Goal: Find specific page/section: Find specific page/section

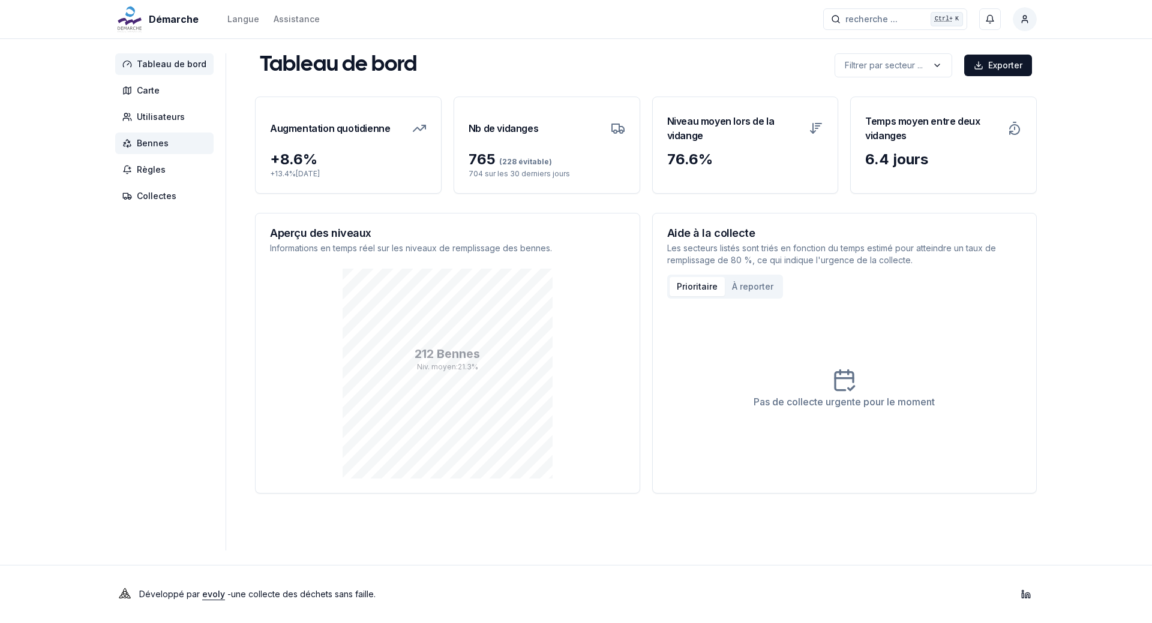
click at [169, 137] on span "Bennes" at bounding box center [164, 144] width 98 height 22
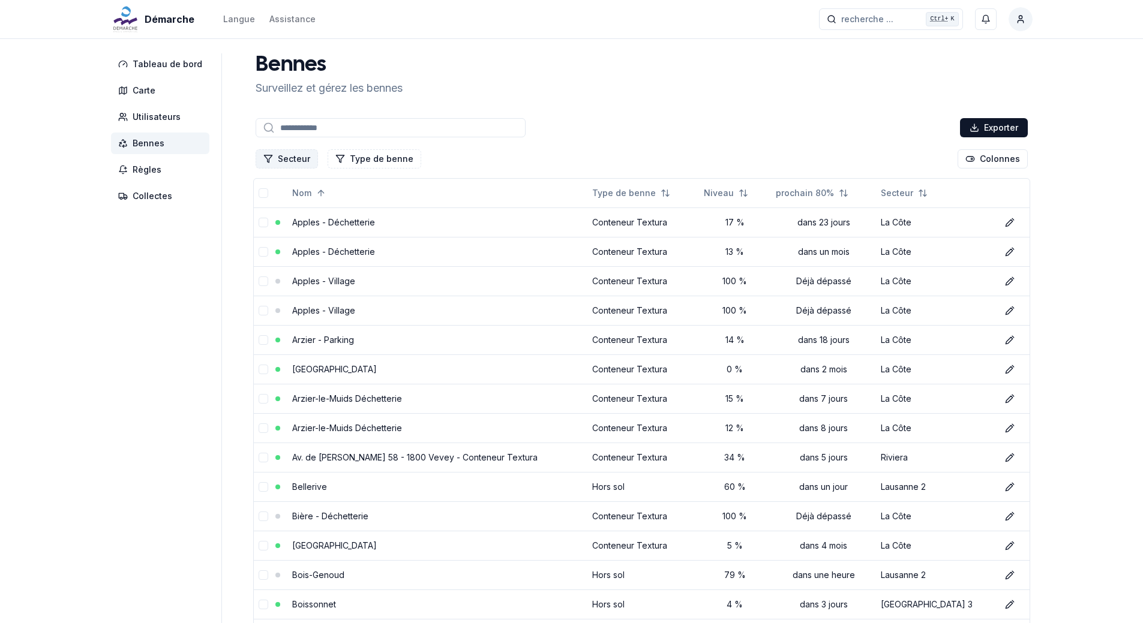
click at [294, 155] on button "Secteur" at bounding box center [287, 158] width 62 height 19
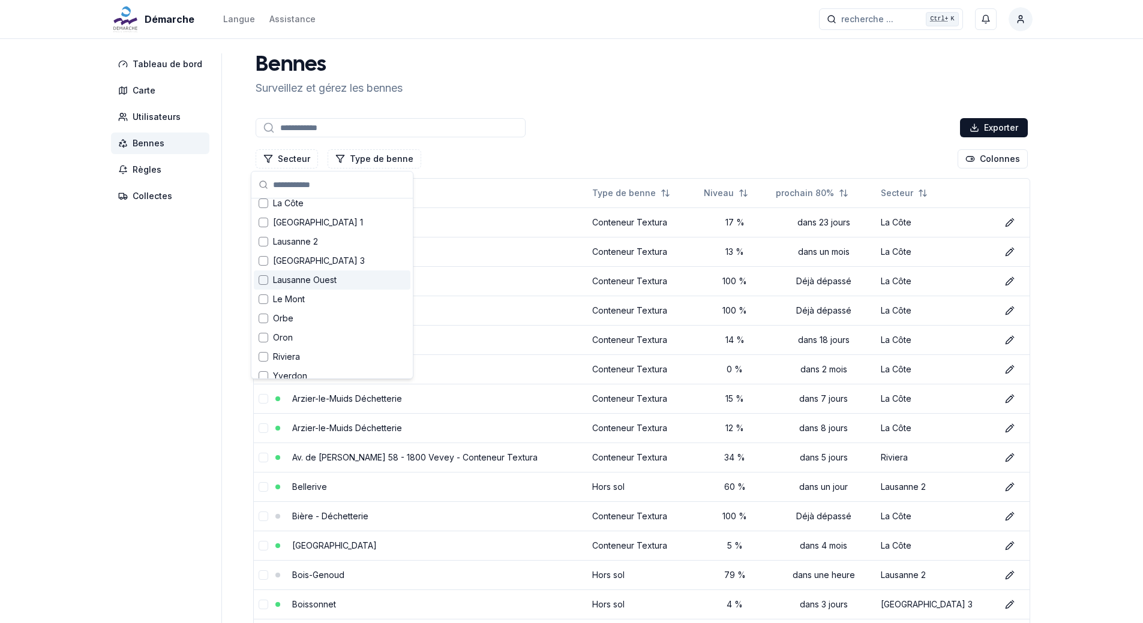
scroll to position [132, 0]
click at [315, 292] on div "Le Mont" at bounding box center [332, 289] width 157 height 19
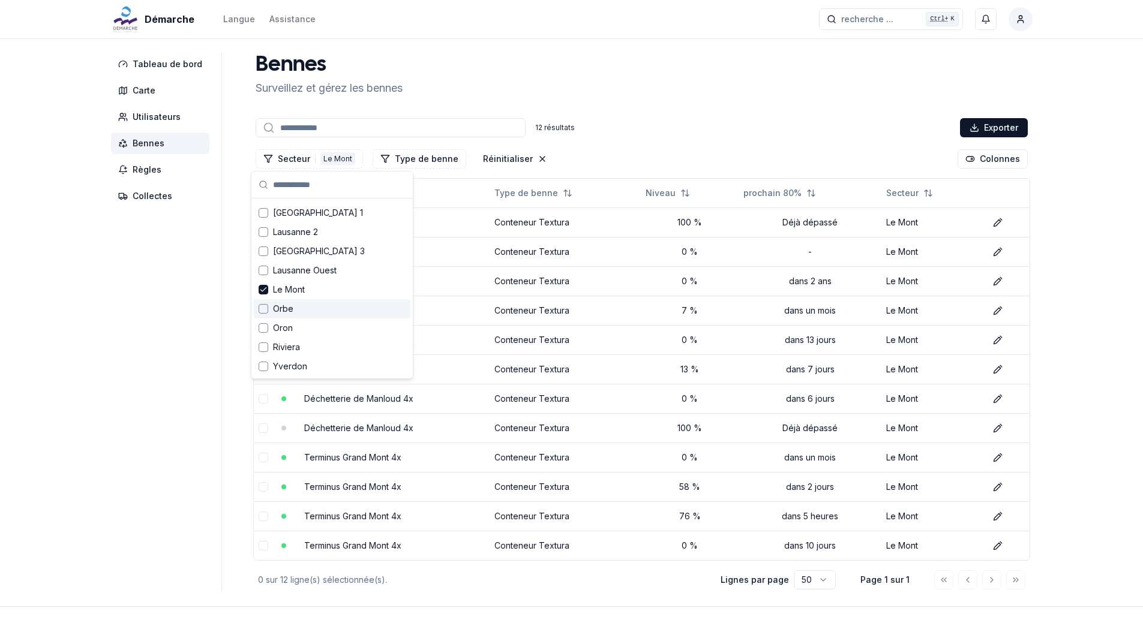
click at [163, 350] on aside "Tableau de bord Carte Utilisateurs Bennes Règles Collectes" at bounding box center [166, 322] width 111 height 539
